Goal: Transaction & Acquisition: Purchase product/service

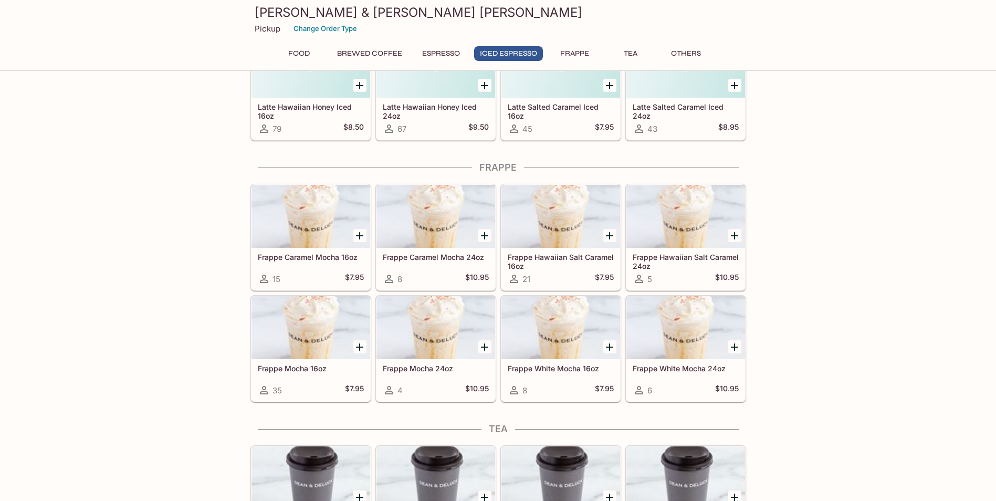
scroll to position [1522, 0]
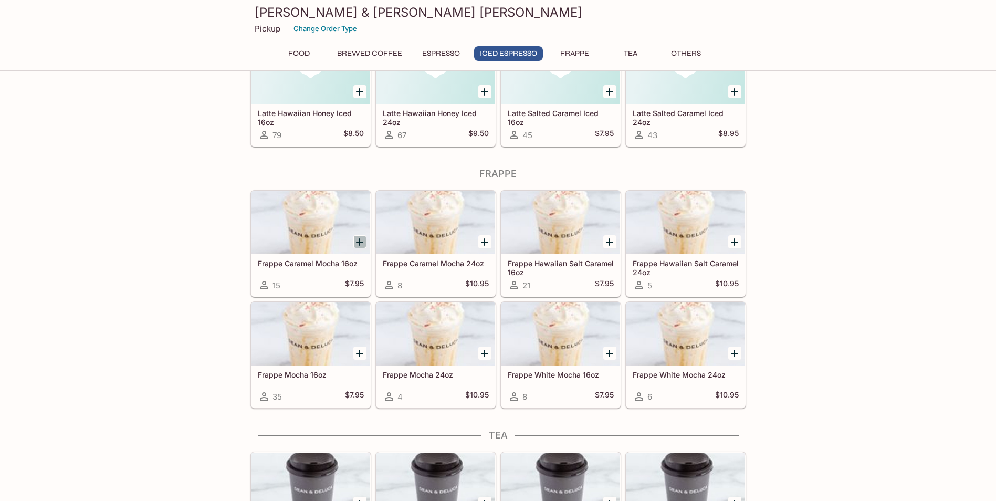
click at [359, 240] on icon "Add Frappe Caramel Mocha 16oz" at bounding box center [359, 241] width 7 height 7
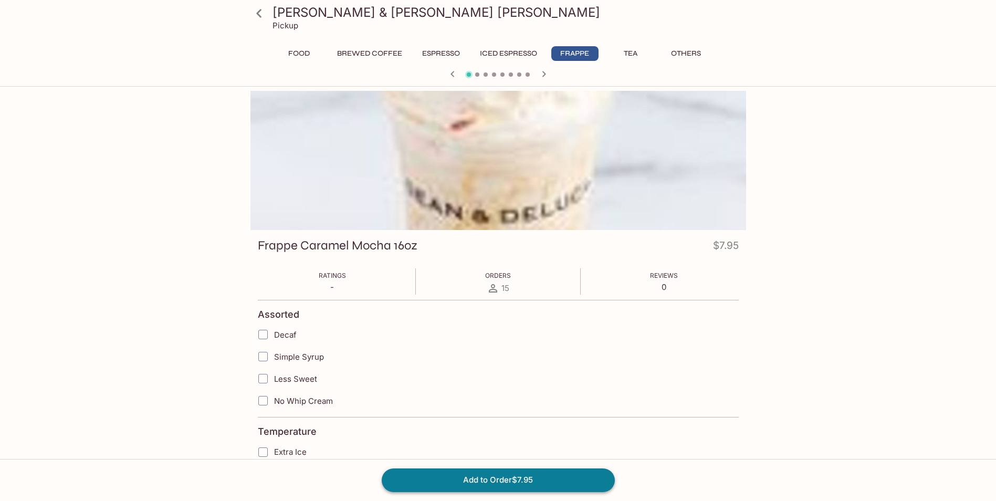
click at [506, 485] on button "Add to Order $7.95" at bounding box center [498, 479] width 233 height 23
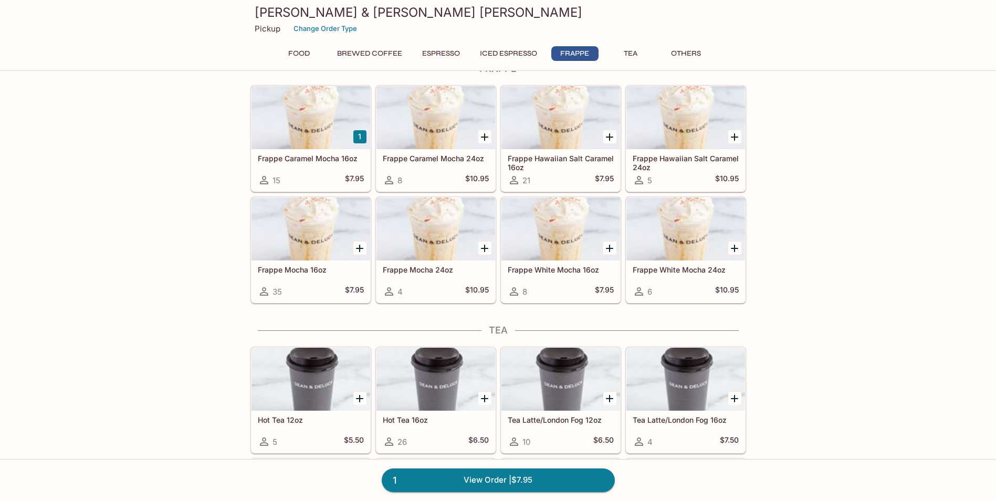
scroll to position [1574, 0]
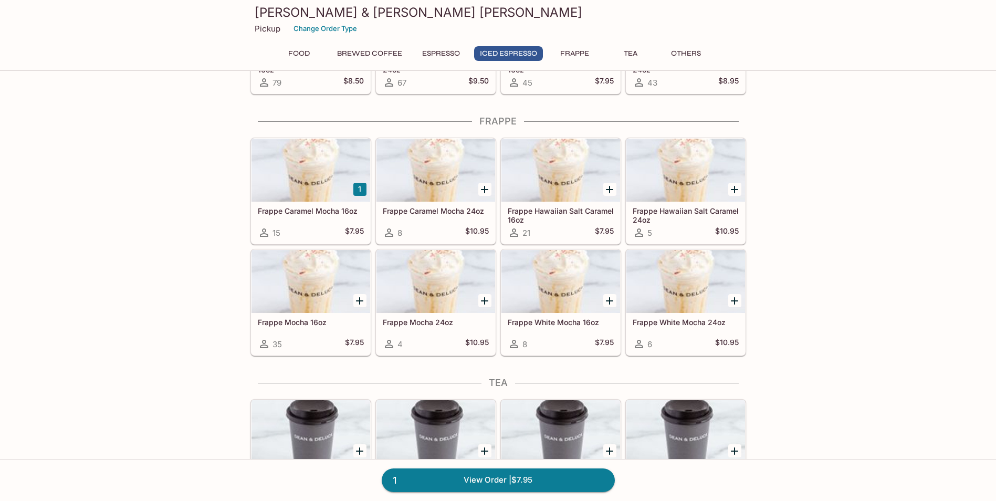
click at [609, 188] on icon "Add Frappe Hawaiian Salt Caramel 16oz" at bounding box center [609, 189] width 7 height 7
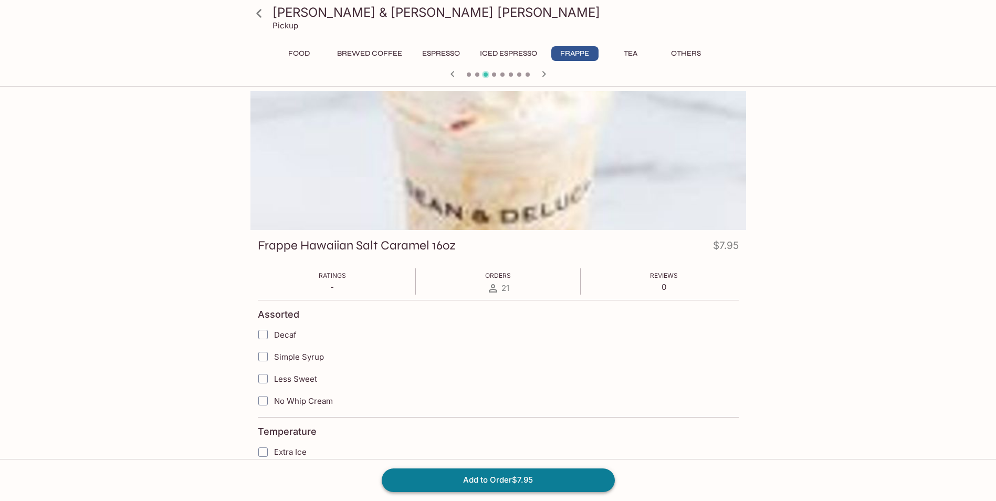
click at [514, 483] on button "Add to Order $7.95" at bounding box center [498, 479] width 233 height 23
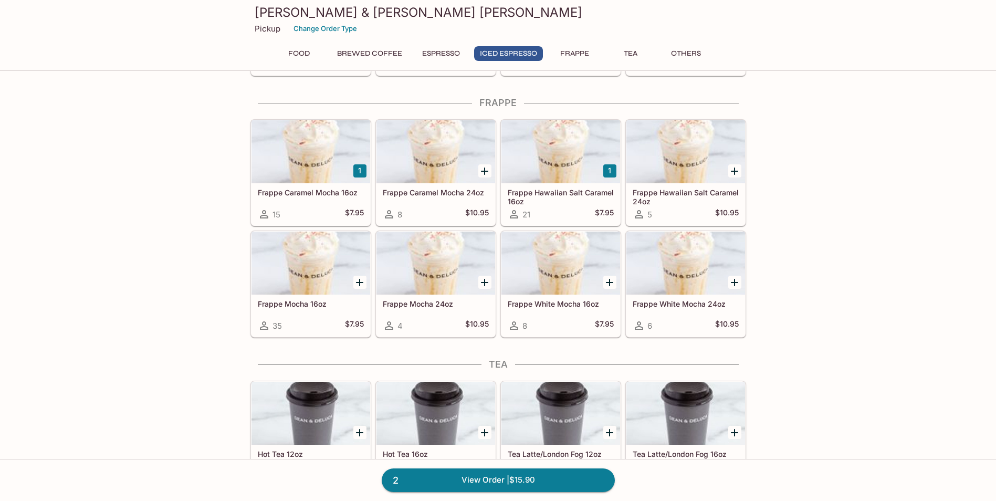
scroll to position [1574, 0]
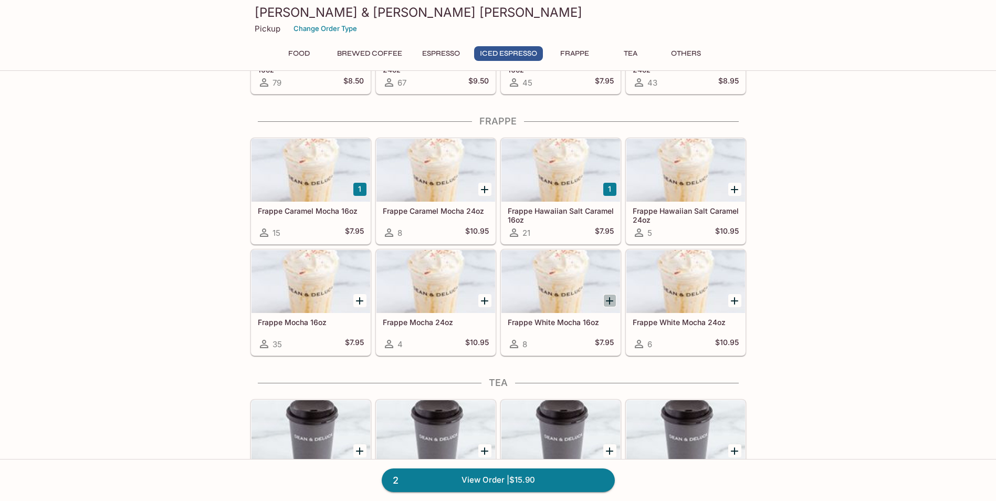
click at [610, 299] on icon "Add Frappe White Mocha 16oz" at bounding box center [609, 300] width 7 height 7
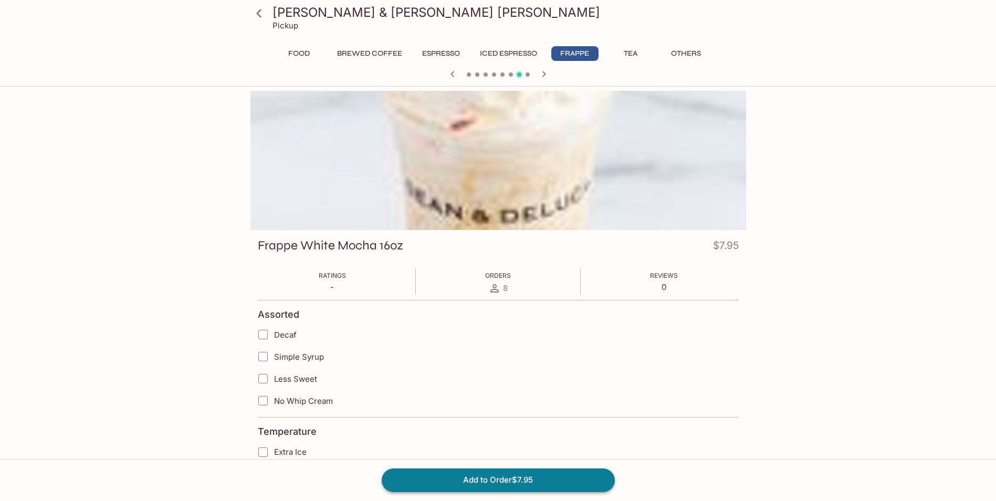
click at [526, 481] on button "Add to Order $7.95" at bounding box center [498, 479] width 233 height 23
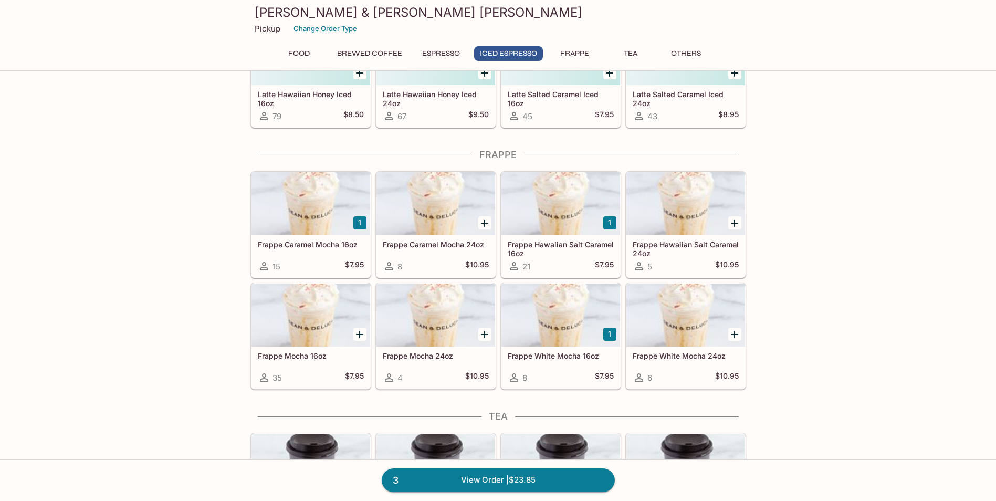
scroll to position [1522, 0]
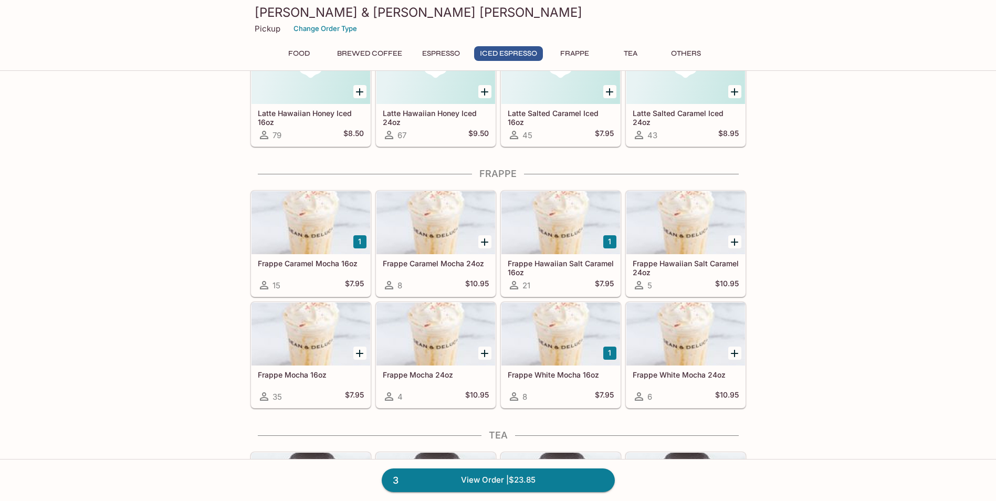
click at [873, 293] on div "Food Ham & Egg Sandwich 370 $5.95 Sausage Egg Muffin 291 $5.95 'Echire Almond C…" at bounding box center [498, 52] width 996 height 2973
click at [866, 280] on div "Food Ham & Egg Sandwich 370 $5.95 Sausage Egg Muffin 291 $5.95 'Echire Almond C…" at bounding box center [498, 52] width 996 height 2973
click at [560, 481] on link "3 View Order | $23.85" at bounding box center [498, 479] width 233 height 23
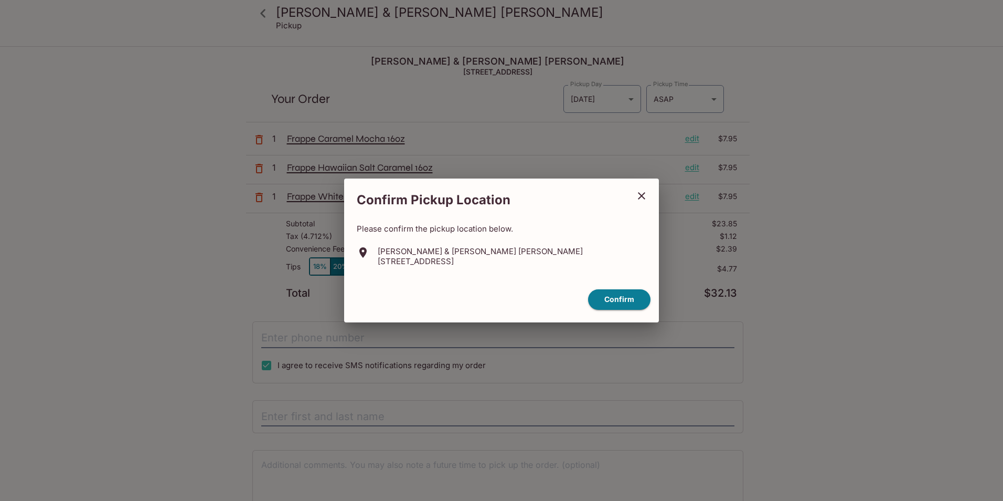
click at [643, 191] on icon "close" at bounding box center [642, 195] width 13 height 13
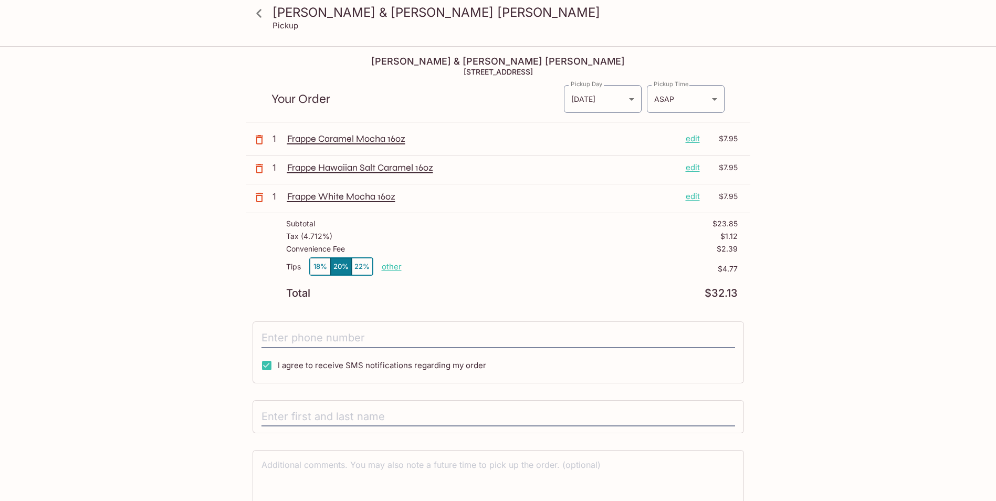
click at [316, 267] on button "18%" at bounding box center [320, 266] width 21 height 17
click at [492, 237] on div "Tax ( 4.712% ) $1.12" at bounding box center [511, 238] width 451 height 13
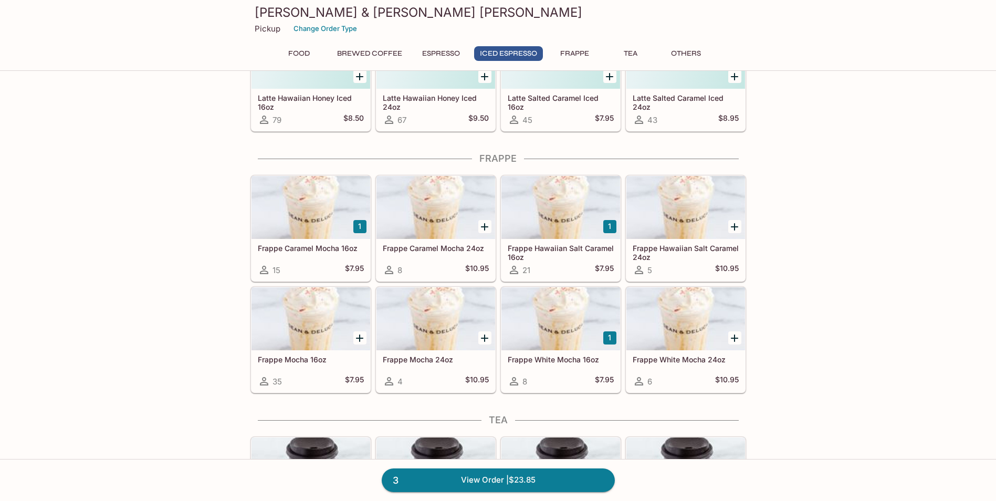
scroll to position [1520, 0]
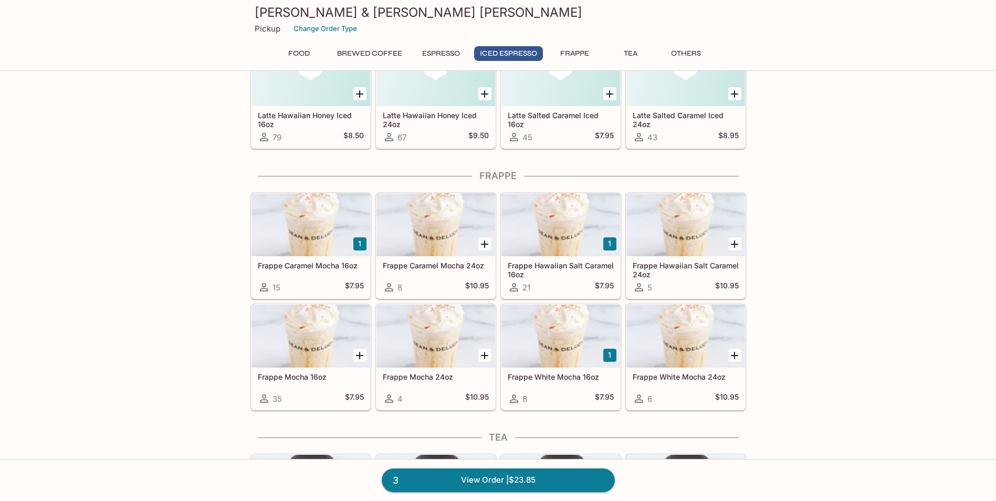
click at [359, 354] on icon "Add Frappe Mocha 16oz" at bounding box center [359, 355] width 7 height 7
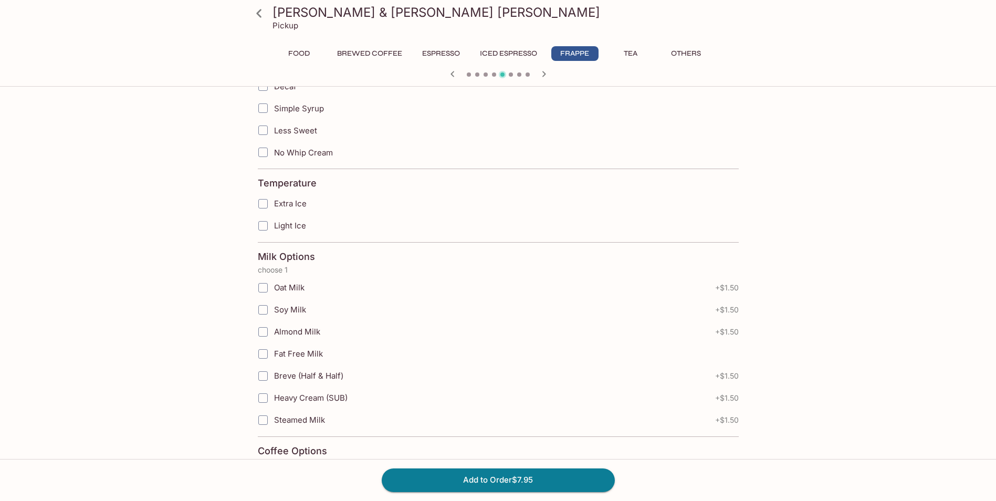
scroll to position [262, 0]
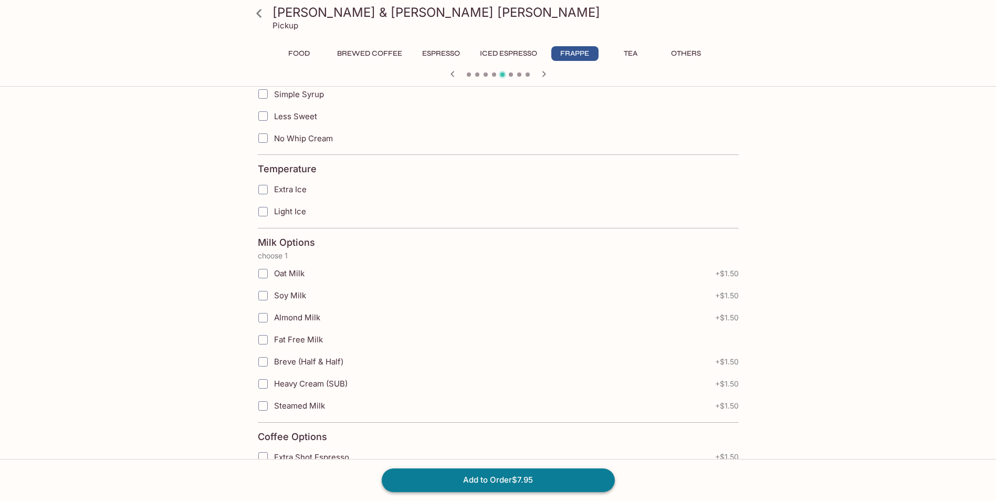
click at [542, 485] on button "Add to Order $7.95" at bounding box center [498, 479] width 233 height 23
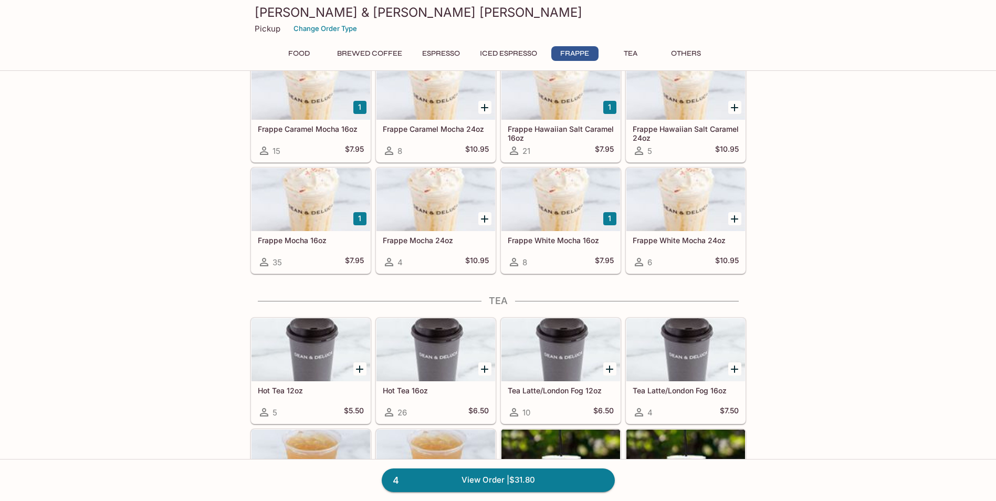
scroll to position [1574, 0]
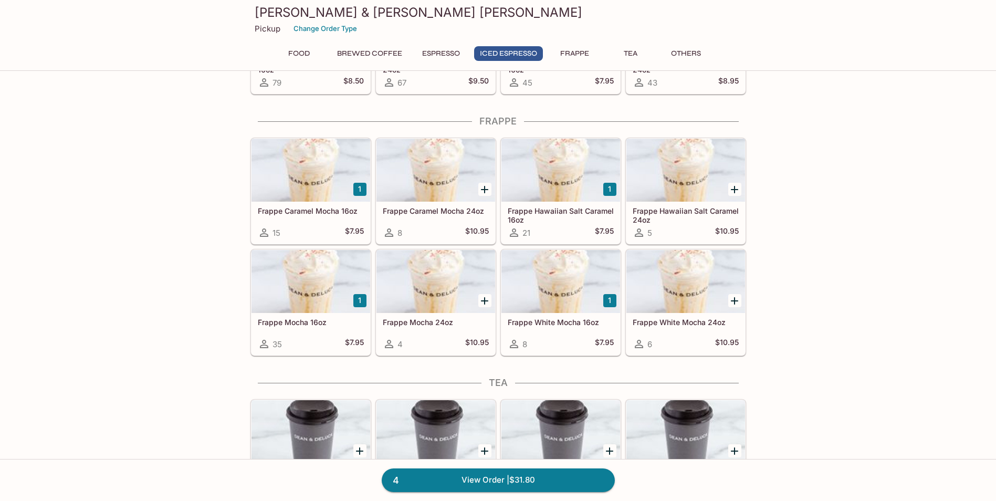
click at [548, 481] on link "4 View Order | $31.80" at bounding box center [498, 479] width 233 height 23
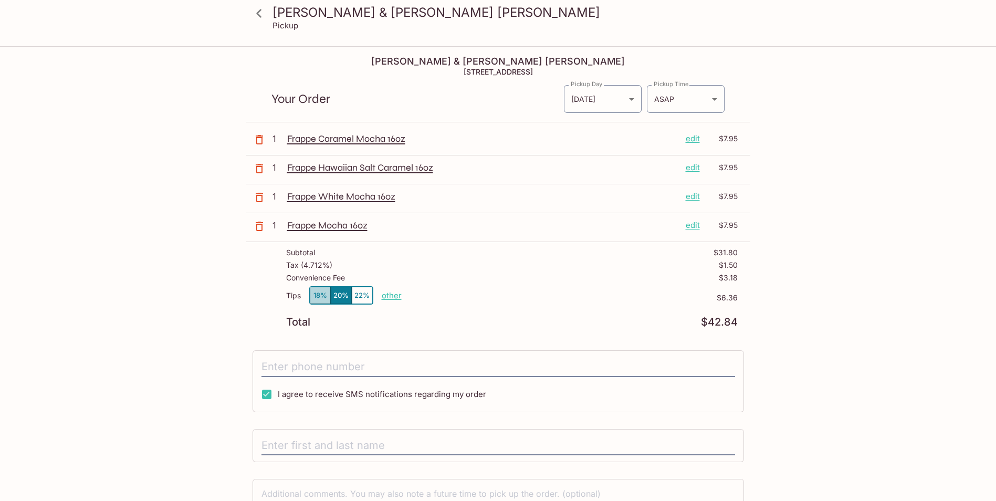
click at [319, 295] on button "18%" at bounding box center [320, 295] width 21 height 17
click at [513, 271] on div "Tax ( 4.712% ) $1.50" at bounding box center [511, 267] width 451 height 13
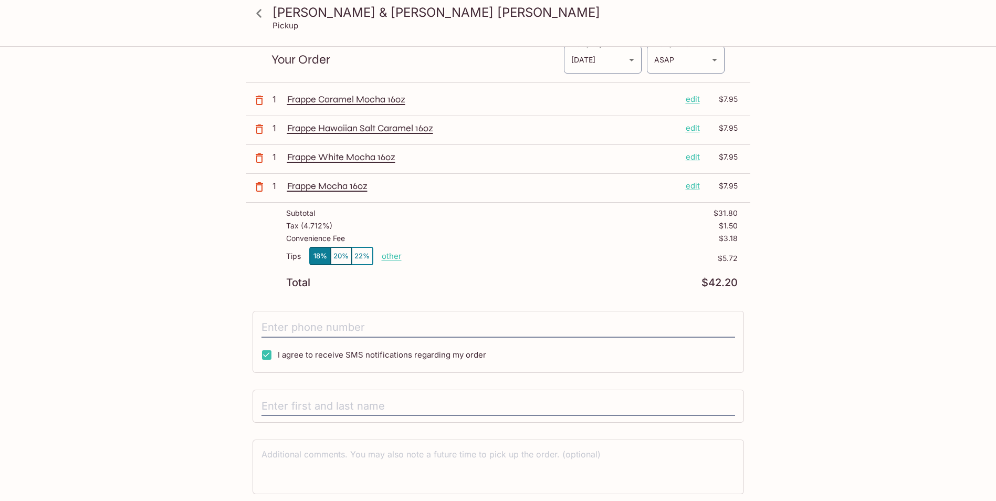
scroll to position [76, 0]
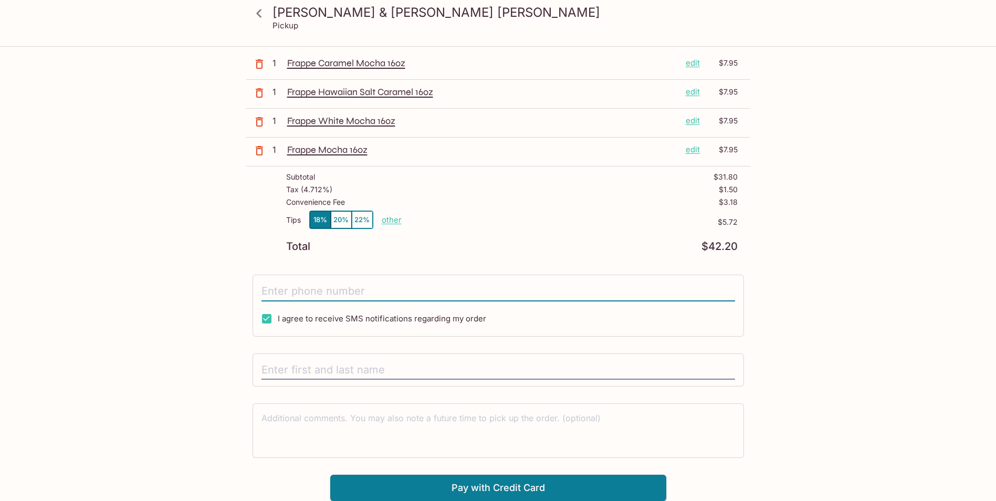
click at [456, 290] on input "tel" at bounding box center [497, 291] width 473 height 20
type input "1"
type input "[PHONE_NUMBER]"
click at [833, 261] on div "[PERSON_NAME] & [PERSON_NAME] [PERSON_NAME] Pickup [PERSON_NAME] & [PERSON_NAME…" at bounding box center [498, 236] width 672 height 529
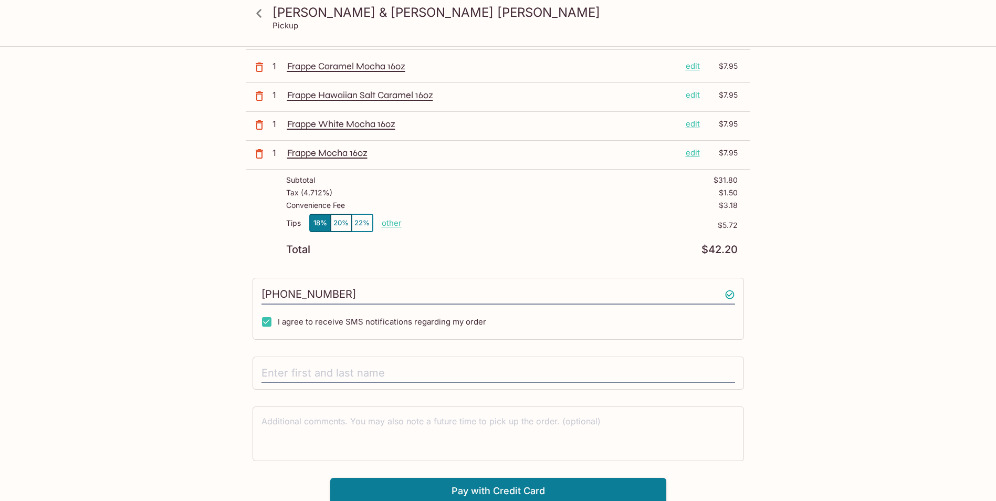
scroll to position [0, 0]
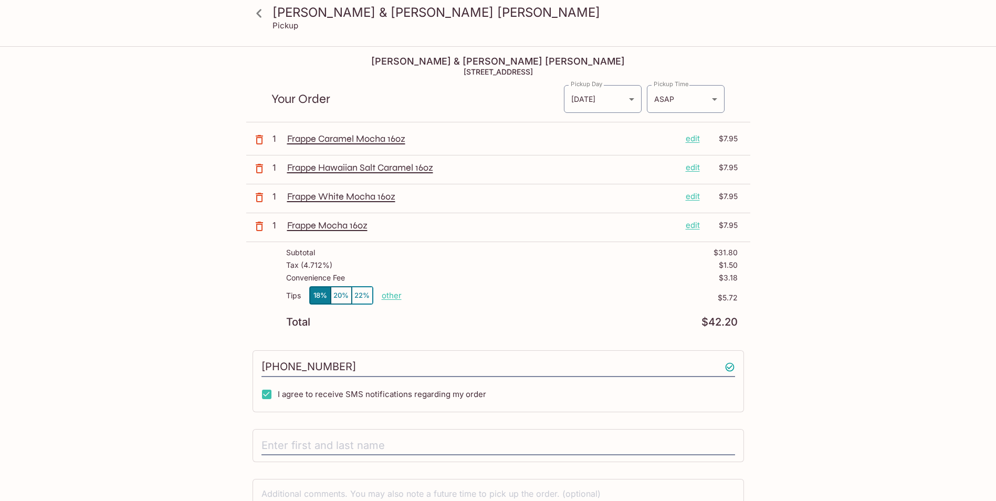
click at [693, 195] on p "edit" at bounding box center [692, 196] width 14 height 12
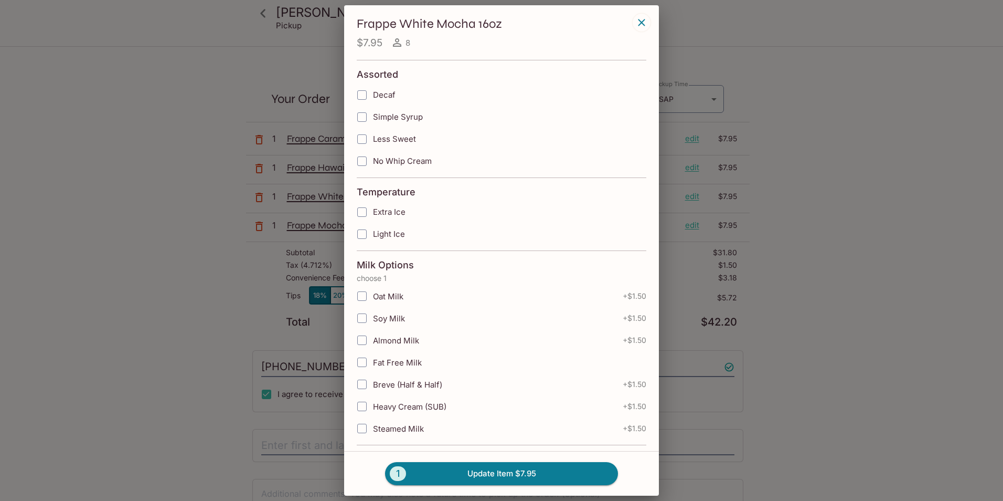
click at [644, 23] on icon "button" at bounding box center [642, 22] width 13 height 13
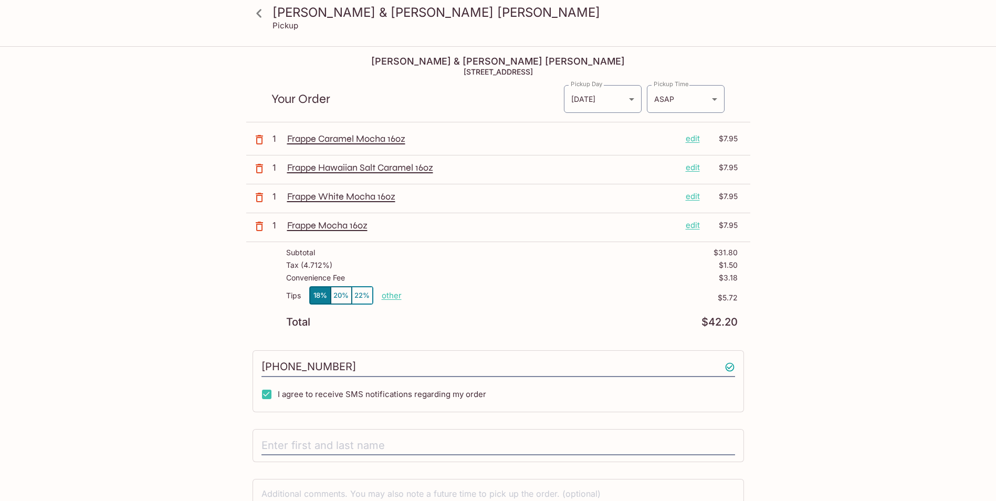
click at [695, 139] on p "edit" at bounding box center [692, 139] width 14 height 12
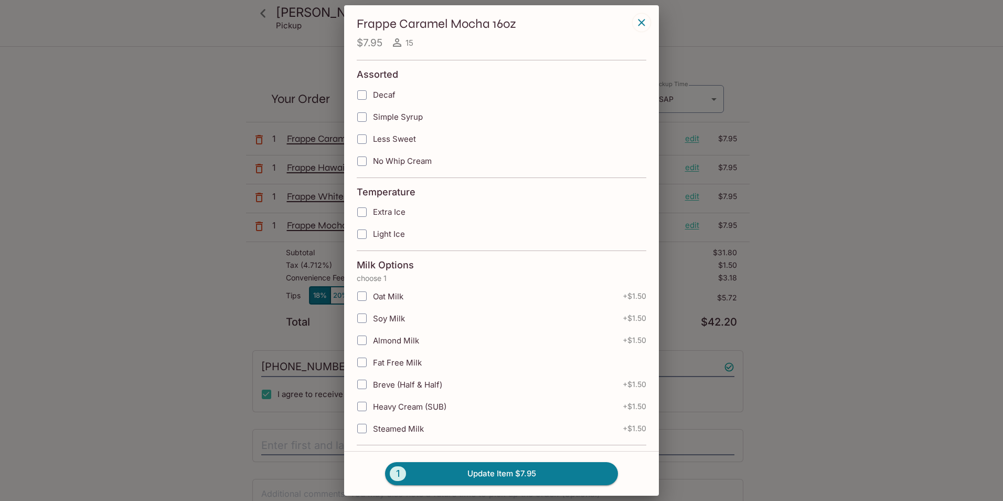
click at [642, 24] on icon "button" at bounding box center [642, 22] width 13 height 13
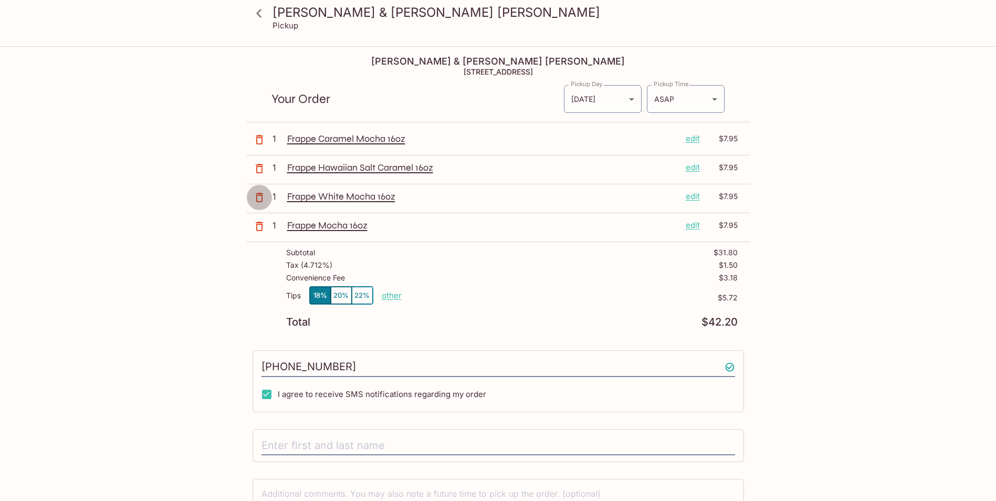
click at [264, 200] on icon "button" at bounding box center [259, 197] width 13 height 13
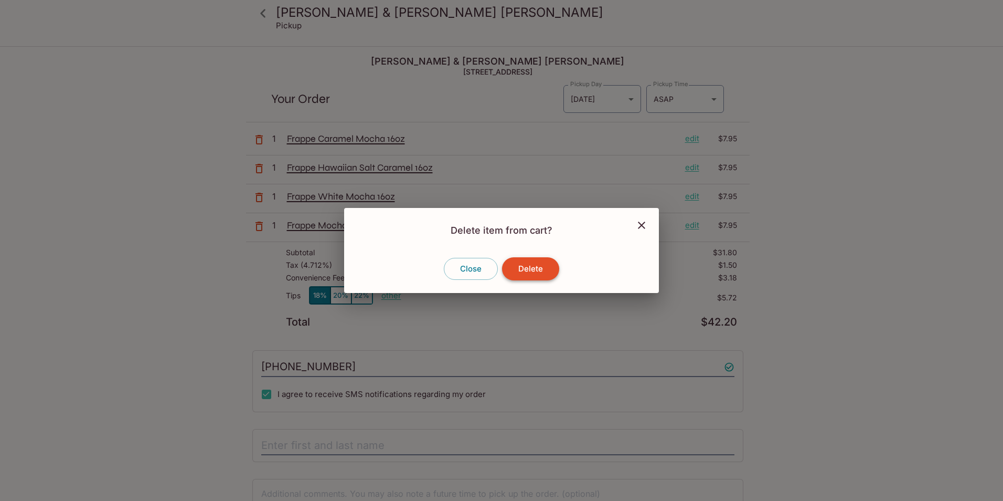
click at [535, 271] on button "Delete" at bounding box center [530, 268] width 57 height 23
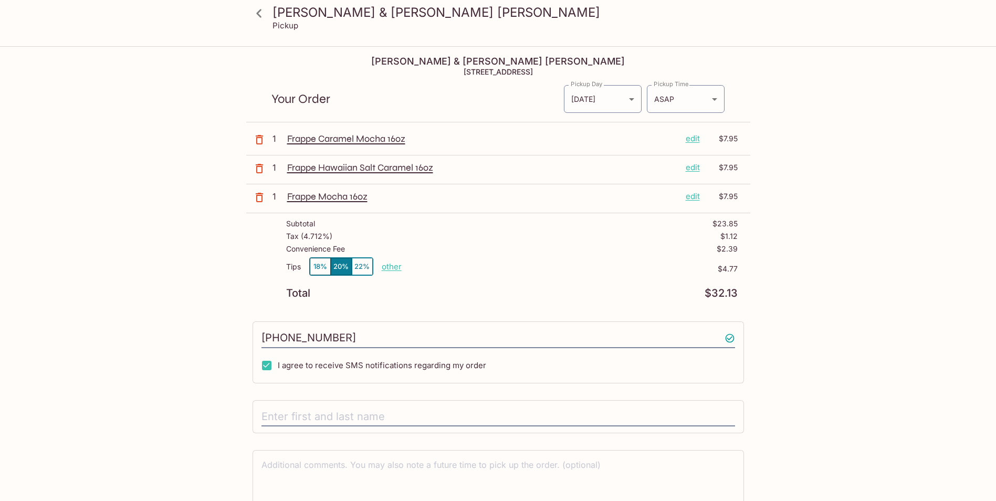
click at [263, 196] on icon "button" at bounding box center [259, 197] width 13 height 13
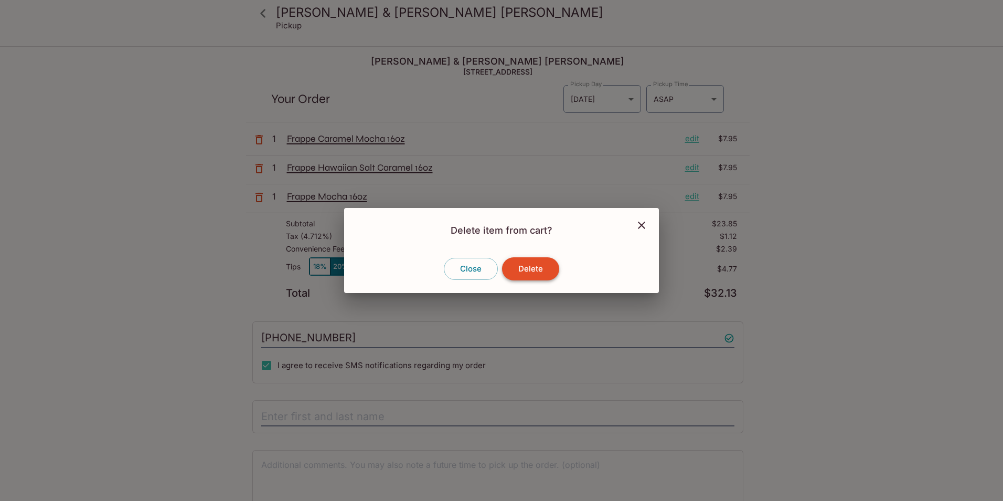
click at [541, 270] on button "Delete" at bounding box center [530, 268] width 57 height 23
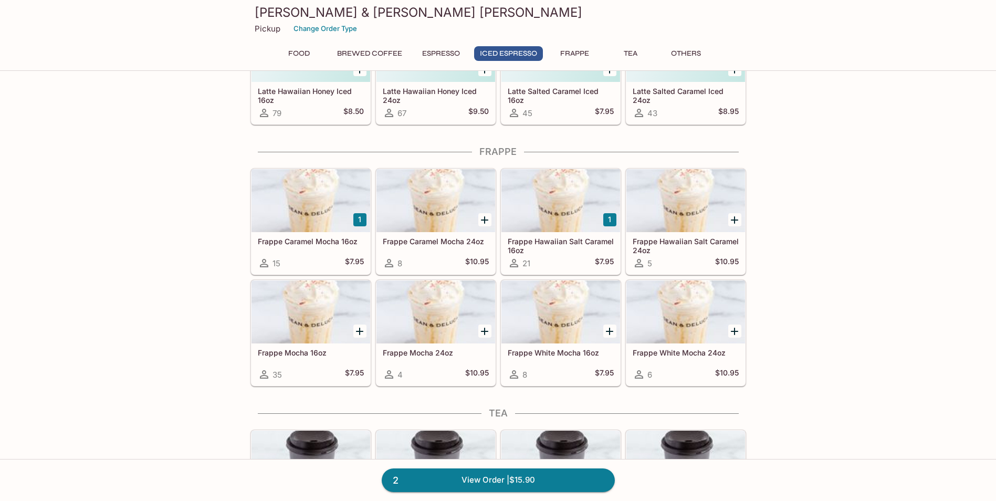
scroll to position [1520, 0]
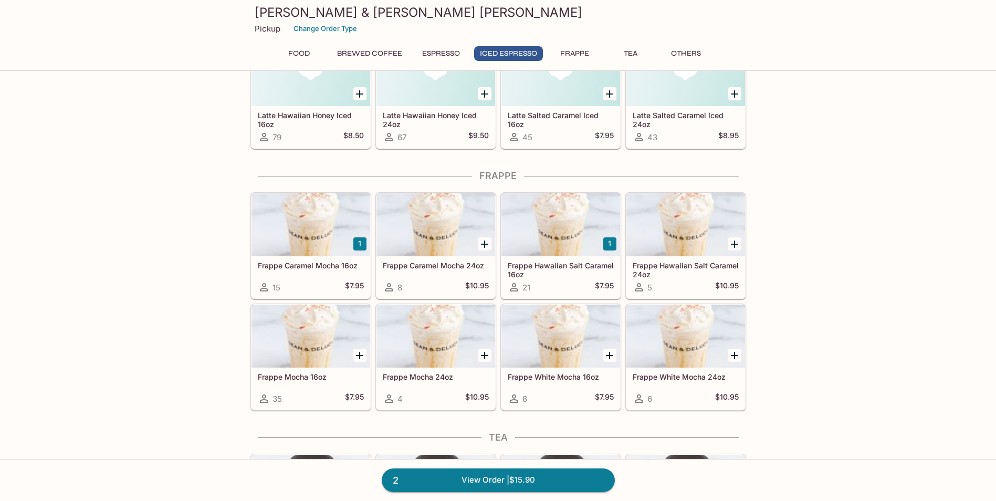
click at [607, 242] on button "1" at bounding box center [609, 243] width 13 height 13
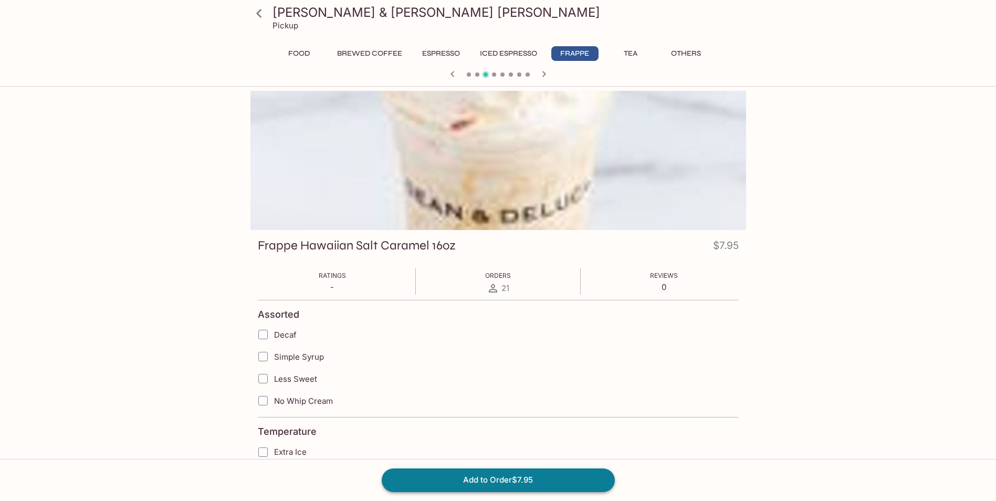
click at [566, 484] on button "Add to Order $7.95" at bounding box center [498, 479] width 233 height 23
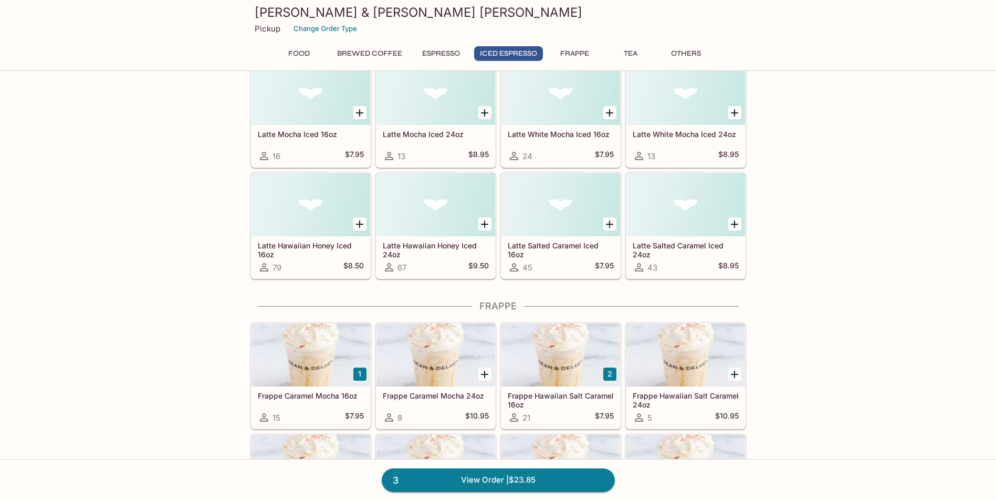
scroll to position [1522, 0]
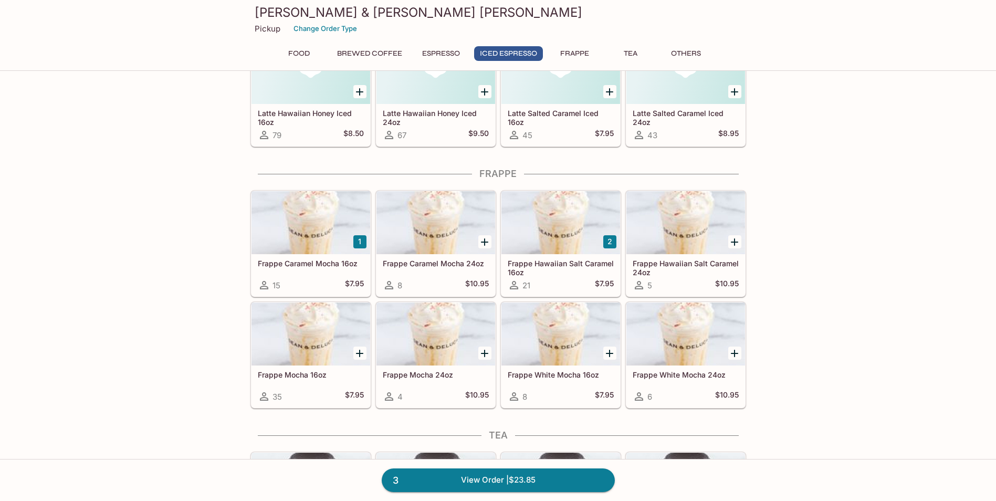
click at [359, 240] on button "1" at bounding box center [359, 241] width 13 height 13
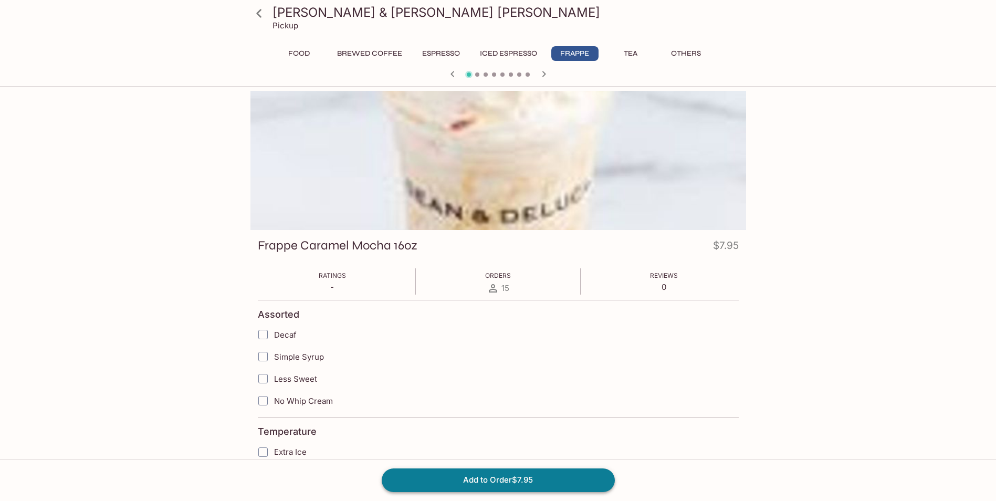
click at [564, 480] on button "Add to Order $7.95" at bounding box center [498, 479] width 233 height 23
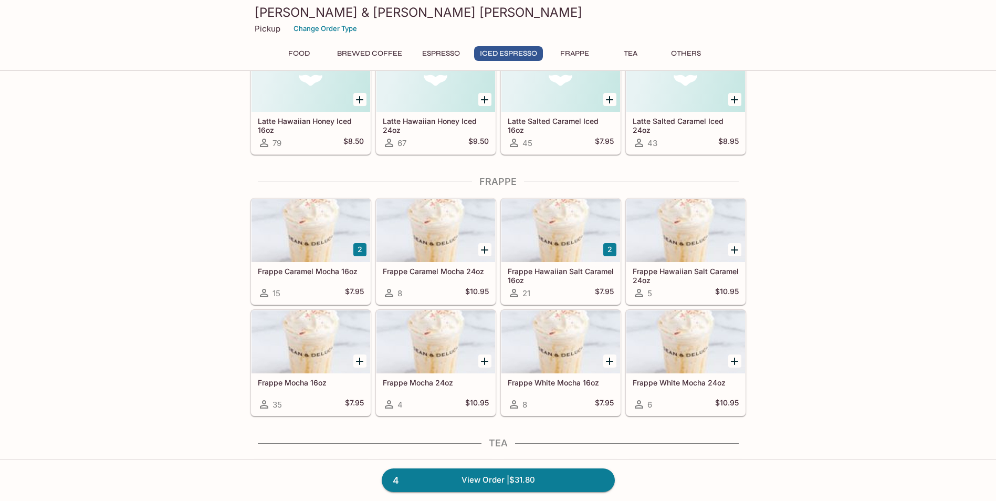
scroll to position [1522, 0]
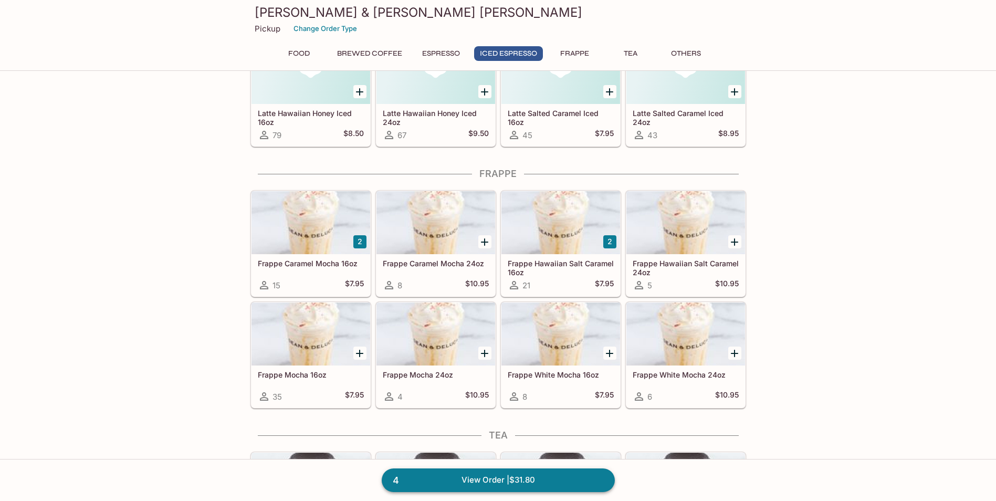
click at [549, 485] on link "4 View Order | $31.80" at bounding box center [498, 479] width 233 height 23
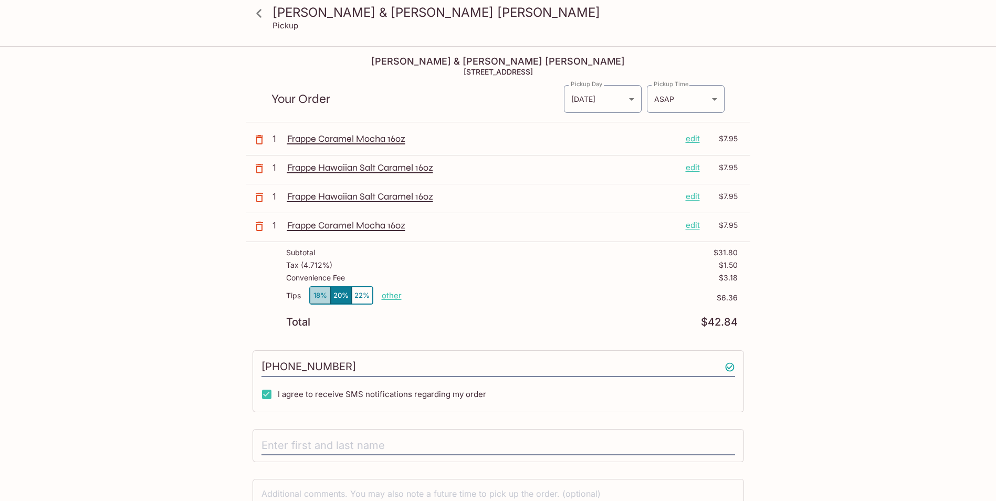
click at [322, 298] on button "18%" at bounding box center [320, 295] width 21 height 17
drag, startPoint x: 479, startPoint y: 280, endPoint x: 603, endPoint y: 324, distance: 132.1
click at [481, 280] on div "Convenience Fee $3.18" at bounding box center [511, 279] width 451 height 13
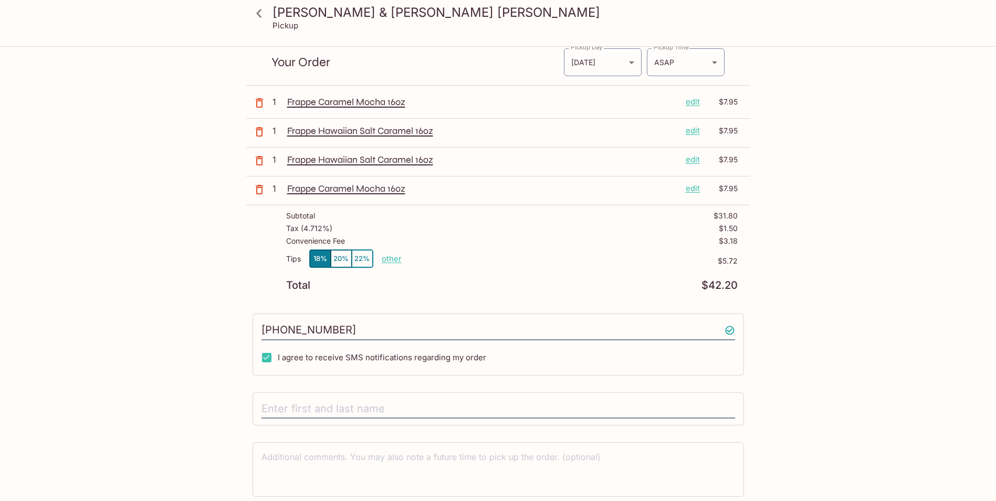
scroll to position [76, 0]
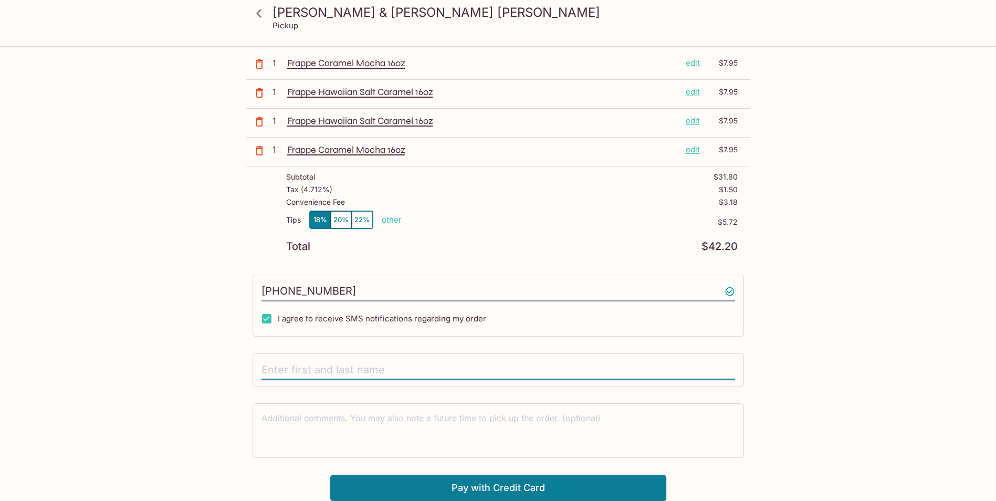
drag, startPoint x: 353, startPoint y: 368, endPoint x: 401, endPoint y: 376, distance: 48.8
click at [353, 368] on input "text" at bounding box center [497, 370] width 473 height 20
type input "[PERSON_NAME]"
click at [824, 347] on div "[PERSON_NAME] & [PERSON_NAME] [PERSON_NAME] Pickup [PERSON_NAME] & [PERSON_NAME…" at bounding box center [498, 236] width 672 height 529
click at [493, 483] on button "Pay with Credit Card" at bounding box center [498, 487] width 336 height 26
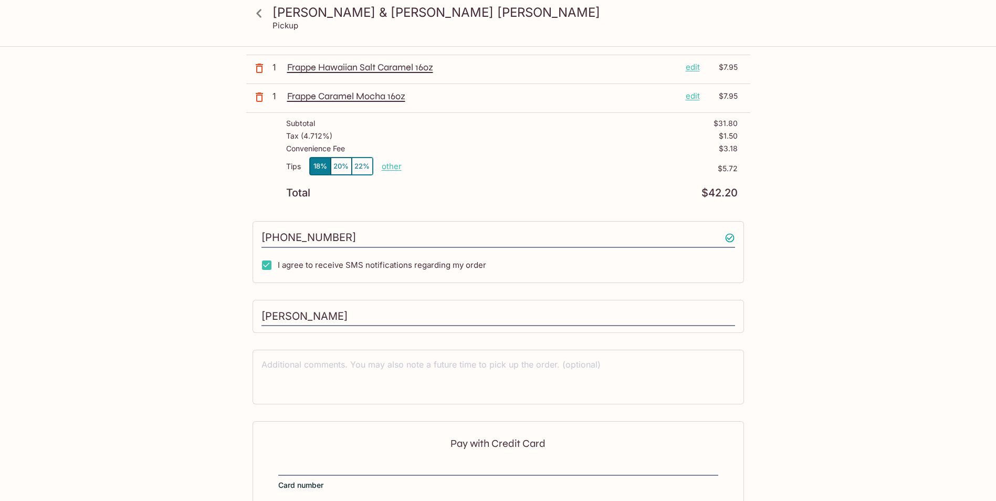
scroll to position [233, 0]
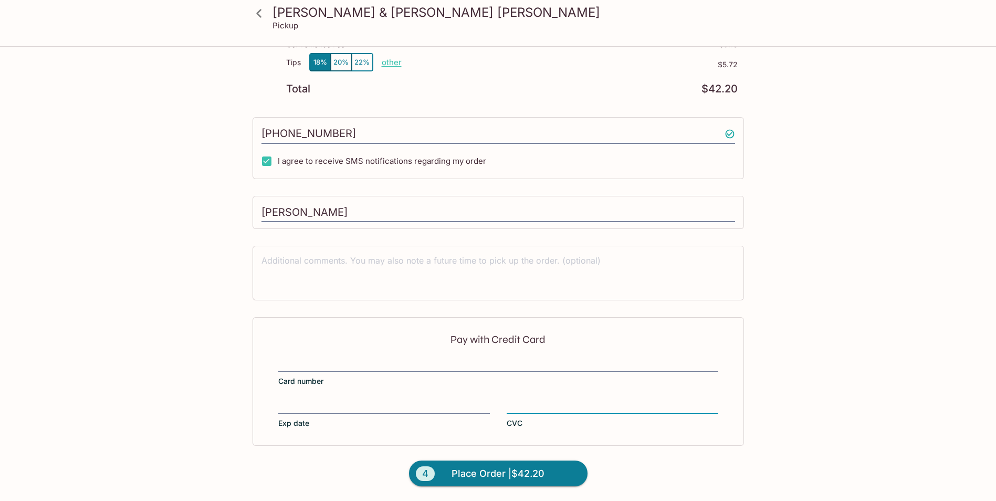
click at [842, 268] on html "[PERSON_NAME] & [PERSON_NAME] [PERSON_NAME] Pickup [PERSON_NAME] & [PERSON_NAME…" at bounding box center [498, 17] width 996 height 501
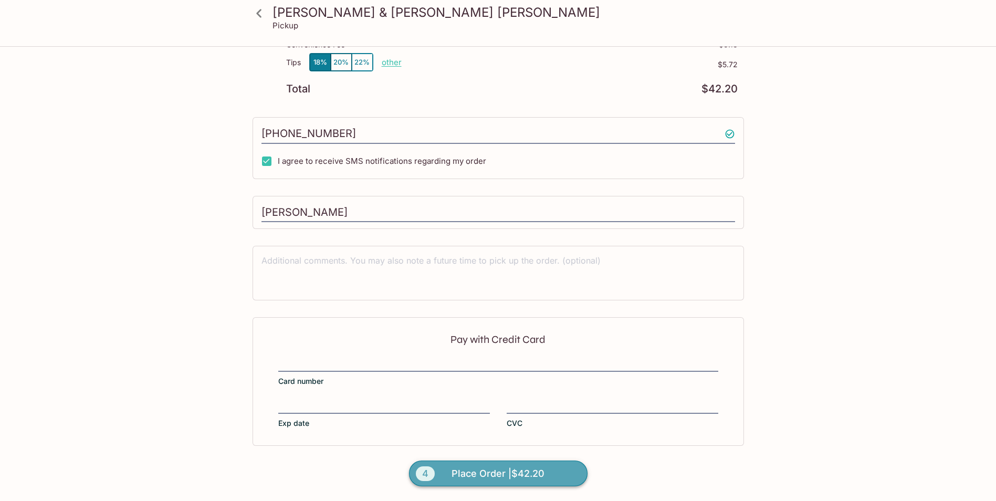
click at [531, 473] on span "Place Order | $42.20" at bounding box center [497, 473] width 93 height 17
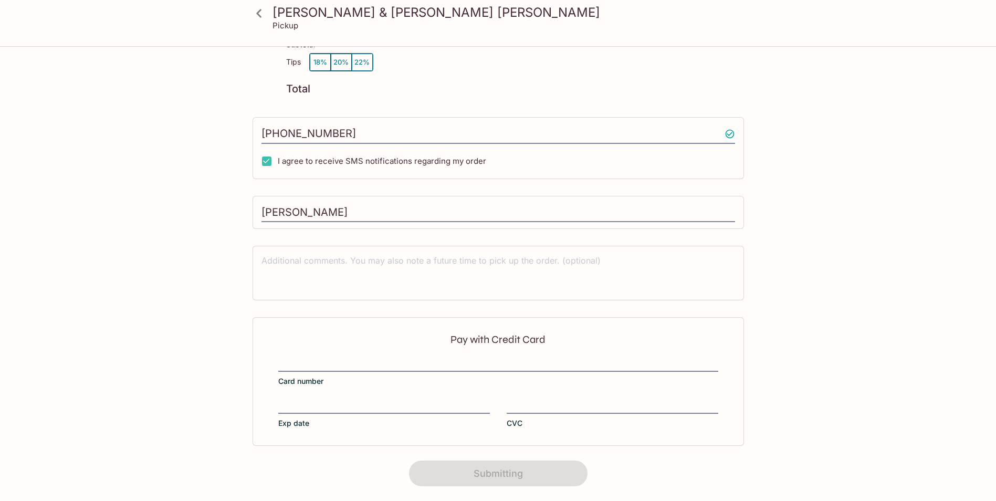
scroll to position [109, 0]
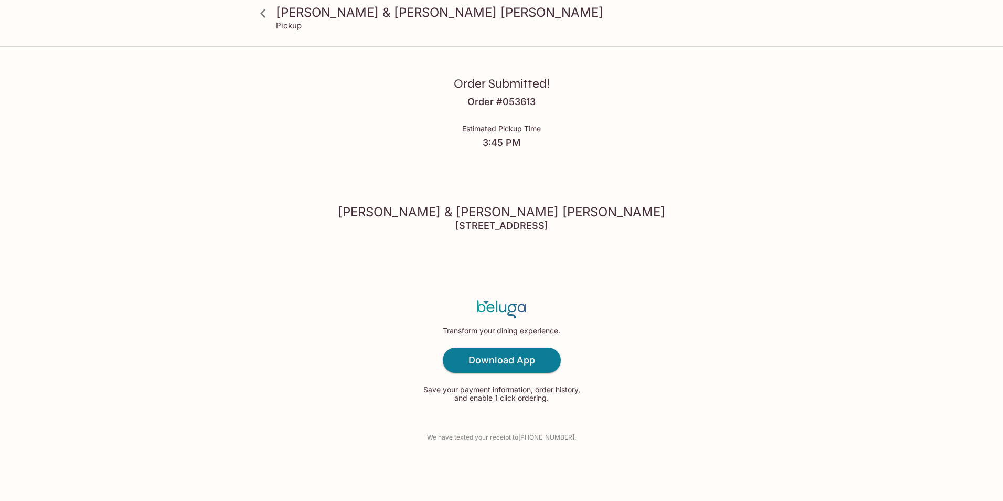
click at [768, 256] on div "Order Submitted! Order # 053613 Estimated Pickup Time 3:45 PM [PERSON_NAME] & […" at bounding box center [502, 250] width 672 height 501
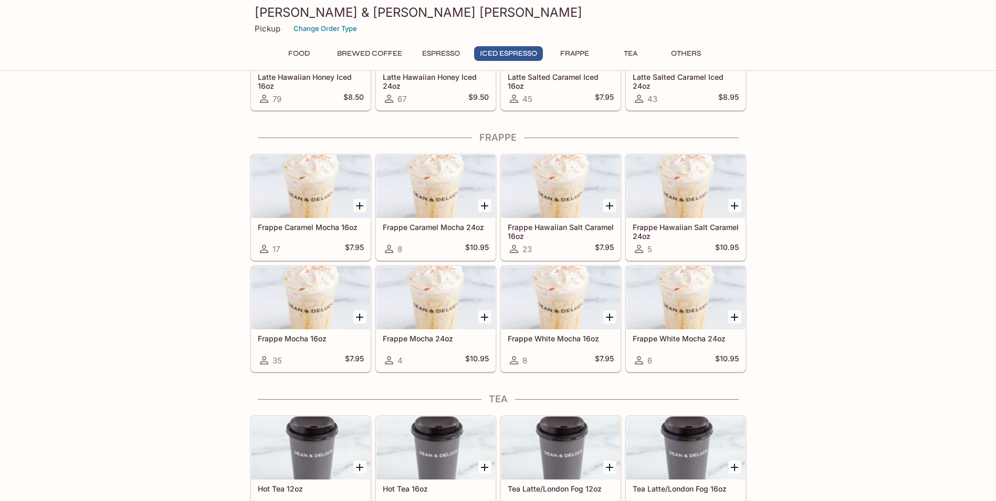
scroll to position [1574, 0]
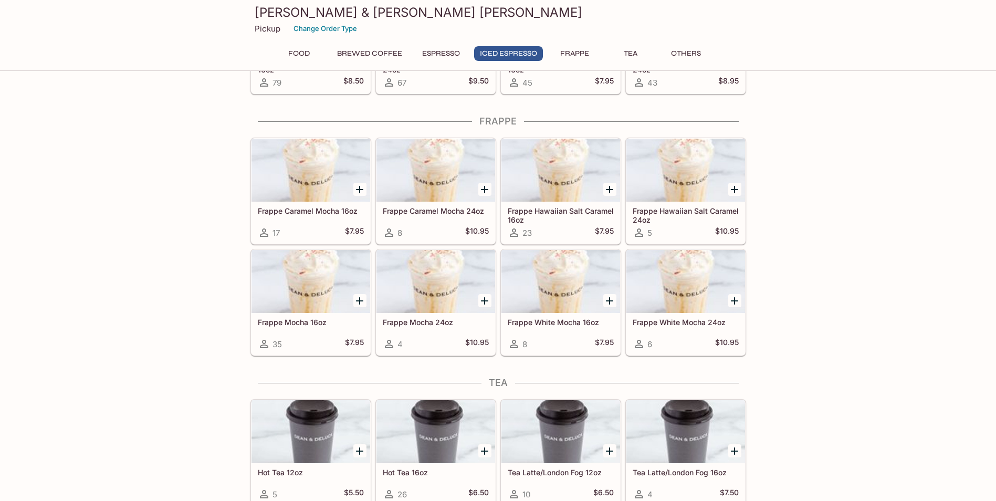
drag, startPoint x: 816, startPoint y: 339, endPoint x: 857, endPoint y: 326, distance: 43.5
